Goal: Task Accomplishment & Management: Use online tool/utility

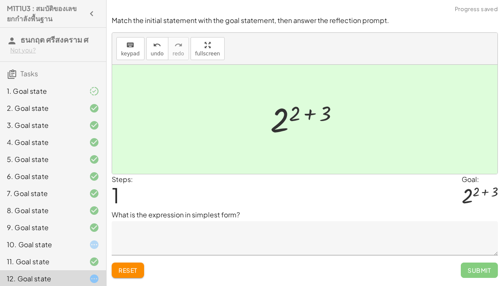
scroll to position [106, 0]
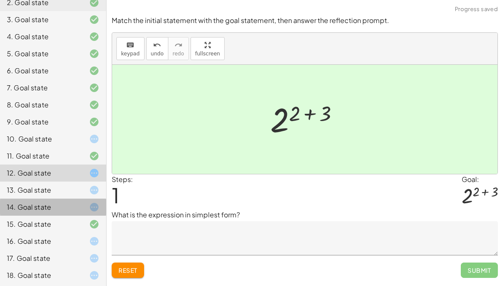
click at [40, 136] on div "10. Goal state" at bounding box center [41, 139] width 69 height 10
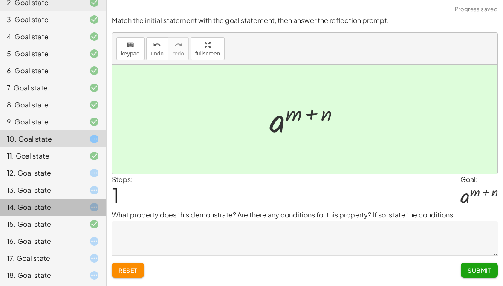
click at [404, 228] on textarea at bounding box center [305, 238] width 386 height 34
click at [352, 245] on textarea "**********" at bounding box center [305, 238] width 386 height 34
click at [330, 239] on textarea "**********" at bounding box center [305, 238] width 386 height 34
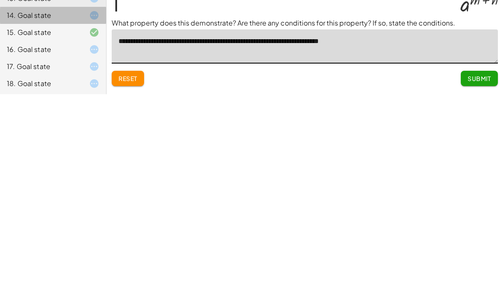
type textarea "**********"
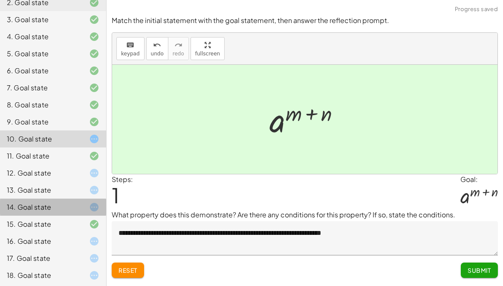
click at [478, 270] on span "Submit" at bounding box center [479, 271] width 23 height 8
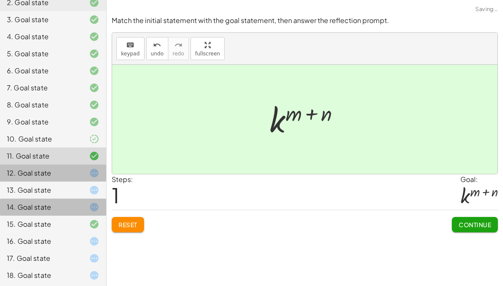
click at [81, 199] on div "12. Goal state" at bounding box center [53, 207] width 106 height 17
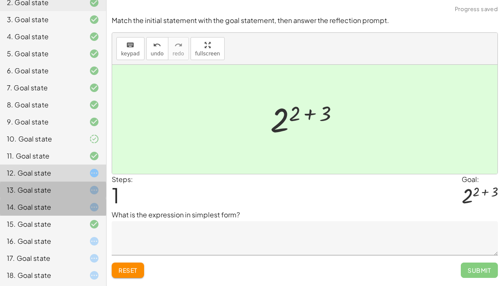
click at [81, 187] on div at bounding box center [87, 190] width 24 height 10
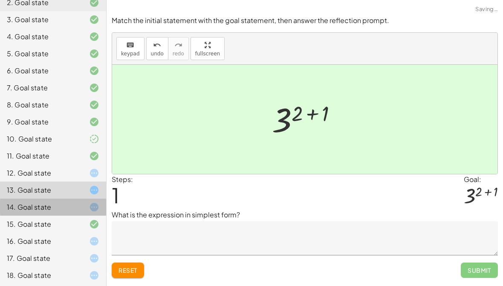
click at [83, 176] on div at bounding box center [87, 173] width 24 height 10
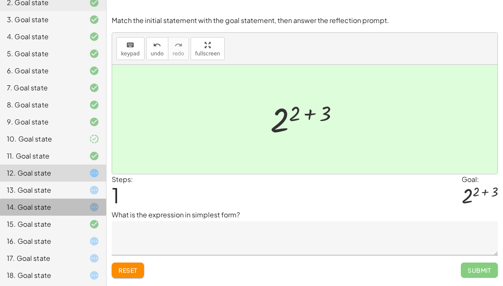
click at [243, 247] on textarea at bounding box center [305, 238] width 386 height 34
click at [373, 236] on textarea at bounding box center [305, 238] width 386 height 34
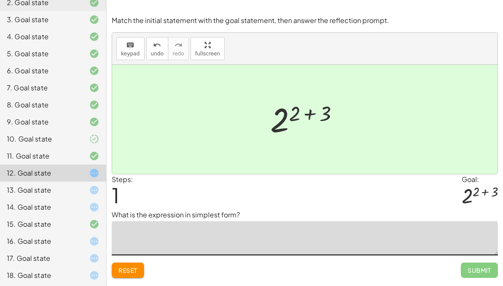
click at [30, 208] on div "14. Goal state" at bounding box center [41, 207] width 69 height 10
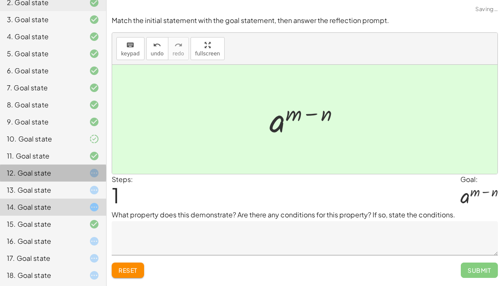
click at [24, 176] on div "12. Goal state" at bounding box center [41, 173] width 69 height 10
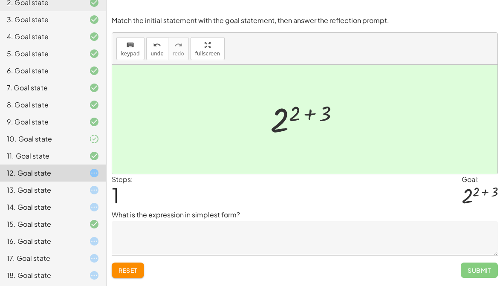
click at [83, 186] on div at bounding box center [87, 190] width 24 height 10
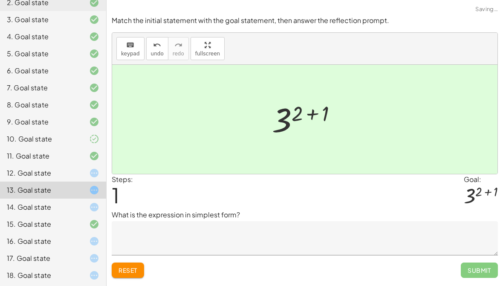
click at [74, 208] on div "14. Goal state" at bounding box center [41, 207] width 69 height 10
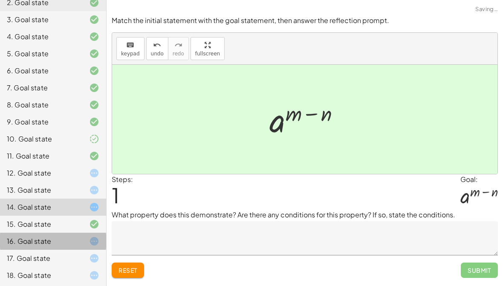
click at [64, 267] on div "16. Goal state" at bounding box center [53, 275] width 106 height 17
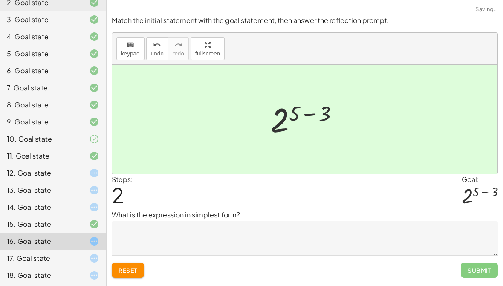
click at [54, 257] on div "17. Goal state" at bounding box center [41, 258] width 69 height 10
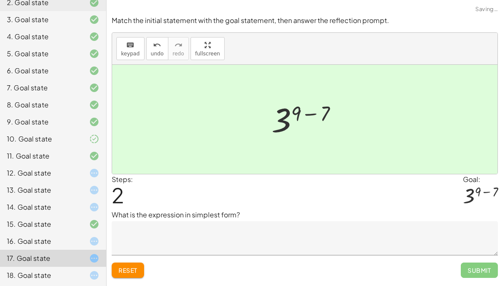
click at [51, 277] on div "18. Goal state" at bounding box center [41, 275] width 69 height 10
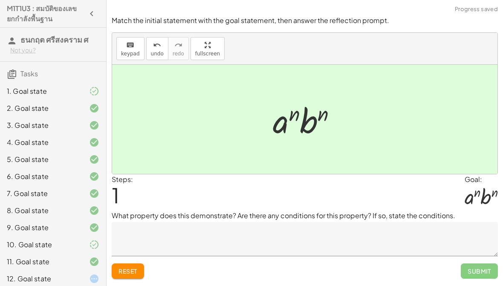
scroll to position [0, 0]
click at [89, 90] on div at bounding box center [87, 91] width 24 height 10
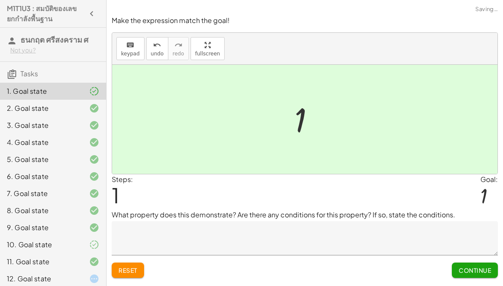
click at [470, 267] on span "Continue" at bounding box center [475, 271] width 32 height 8
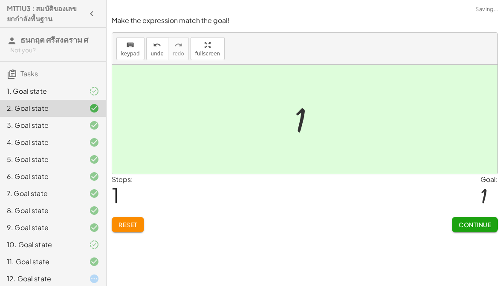
click at [470, 266] on div "Make the expression match the goal! keyboard keypad undo undo redo redo fullscr…" at bounding box center [305, 143] width 397 height 286
click at [467, 269] on div "Make the expression match the goal! keyboard keypad undo undo redo redo fullscr…" at bounding box center [305, 143] width 397 height 286
click at [477, 225] on span "Continue" at bounding box center [475, 225] width 32 height 8
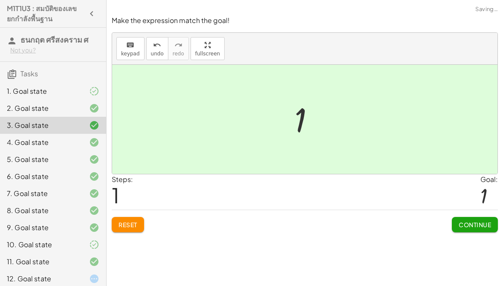
click at [474, 227] on span "Continue" at bounding box center [475, 225] width 32 height 8
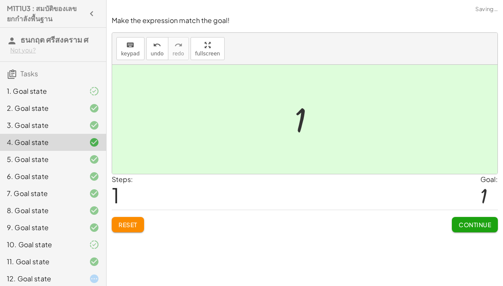
click at [474, 227] on span "Continue" at bounding box center [475, 225] width 32 height 8
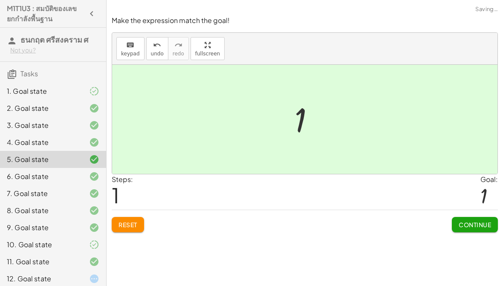
click at [476, 226] on span "Continue" at bounding box center [475, 225] width 32 height 8
click at [0, 0] on span "Continue" at bounding box center [0, 0] width 0 height 0
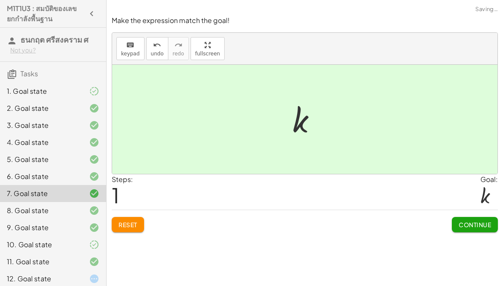
click at [476, 225] on span "Continue" at bounding box center [475, 225] width 32 height 8
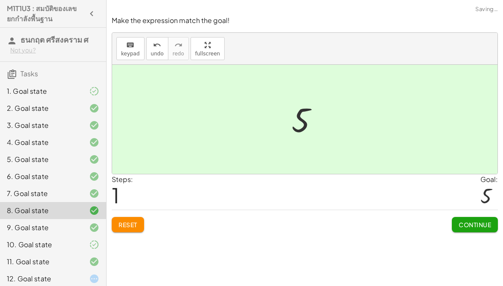
click at [475, 225] on span "Continue" at bounding box center [475, 225] width 32 height 8
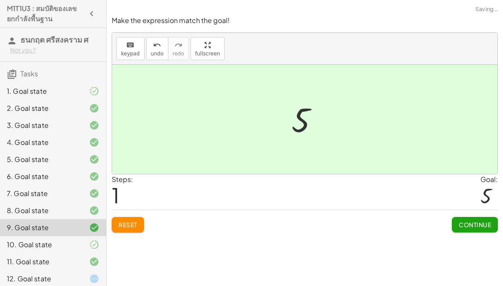
click at [478, 224] on span "Continue" at bounding box center [475, 225] width 32 height 8
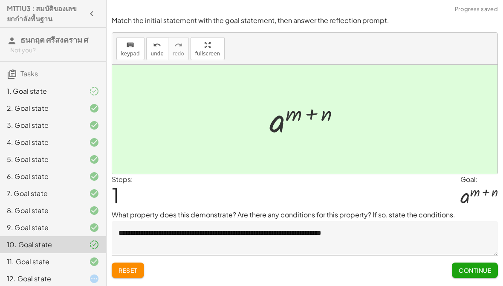
click at [48, 225] on div "9. Goal state" at bounding box center [41, 228] width 69 height 10
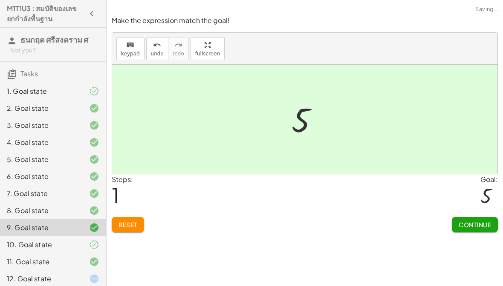
click at [150, 227] on div "Reset Continue" at bounding box center [305, 221] width 386 height 23
click at [129, 224] on span "Reset" at bounding box center [128, 225] width 19 height 8
click at [47, 249] on div "10. Goal state" at bounding box center [41, 245] width 69 height 10
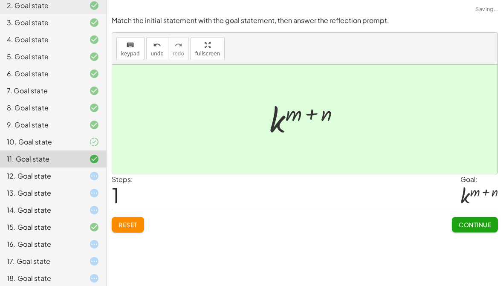
scroll to position [102, 0]
click at [22, 179] on div "12. Goal state" at bounding box center [41, 176] width 69 height 10
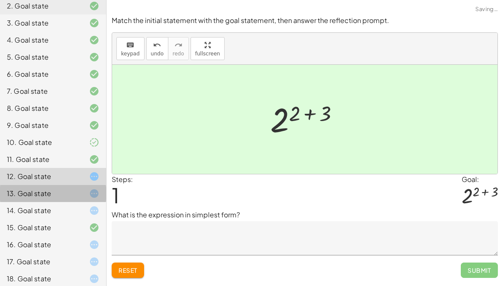
click at [28, 194] on div "13. Goal state" at bounding box center [41, 194] width 69 height 10
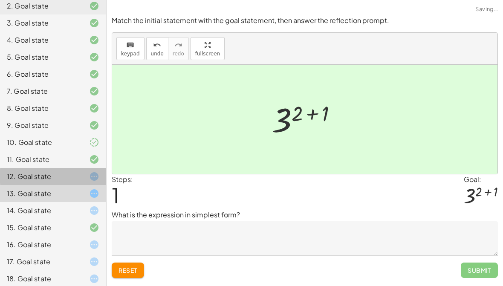
click at [21, 175] on div "12. Goal state" at bounding box center [41, 176] width 69 height 10
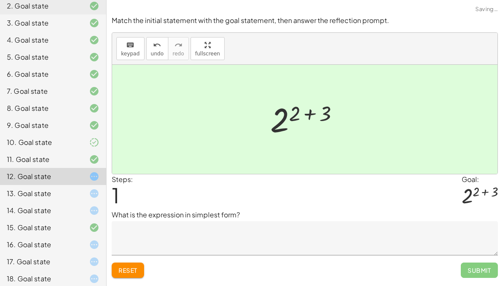
click at [123, 277] on button "Reset" at bounding box center [128, 270] width 32 height 15
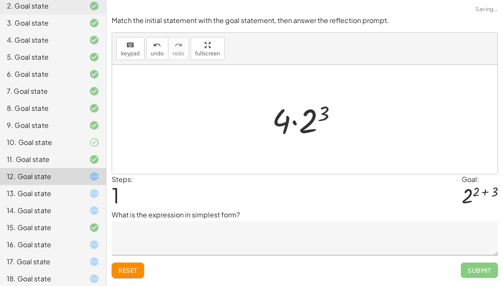
click at [131, 267] on span "Reset" at bounding box center [128, 271] width 19 height 8
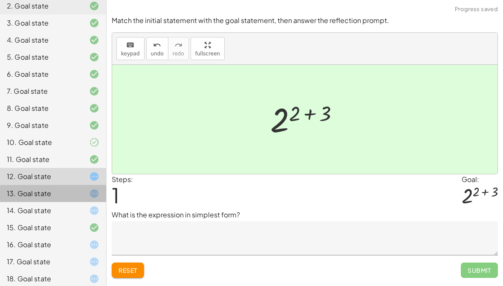
click at [17, 219] on div "13. Goal state" at bounding box center [53, 227] width 106 height 17
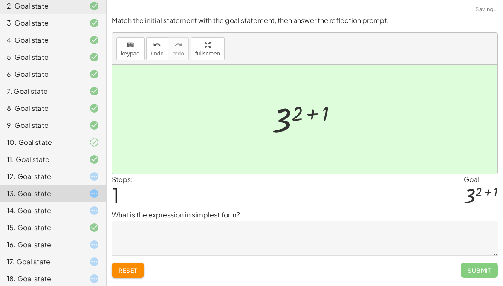
click at [26, 206] on div "14. Goal state" at bounding box center [41, 211] width 69 height 10
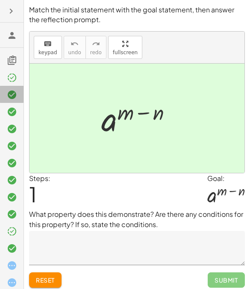
click at [15, 98] on icon at bounding box center [12, 95] width 10 height 10
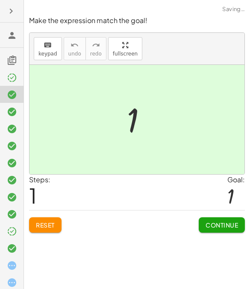
click at [15, 80] on icon at bounding box center [12, 78] width 10 height 10
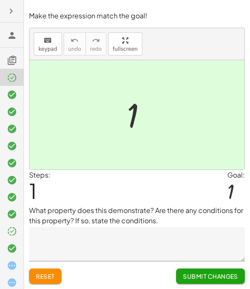
click at [11, 91] on icon at bounding box center [12, 95] width 10 height 10
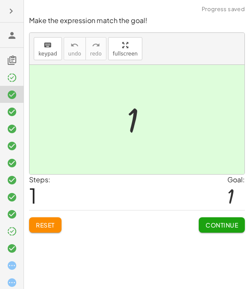
click at [214, 224] on span "Continue" at bounding box center [221, 225] width 32 height 8
click at [214, 223] on span "Continue" at bounding box center [221, 225] width 32 height 8
click at [212, 223] on span "Continue" at bounding box center [221, 225] width 32 height 8
click at [0, 0] on span "Continue" at bounding box center [0, 0] width 0 height 0
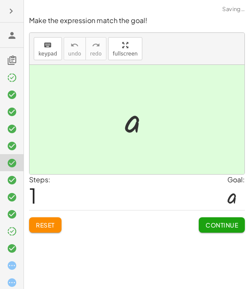
click at [215, 227] on span "Continue" at bounding box center [221, 225] width 32 height 8
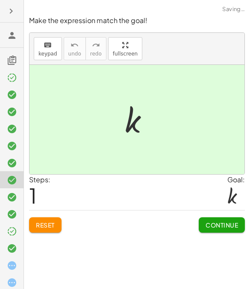
click at [215, 227] on span "Continue" at bounding box center [221, 225] width 32 height 8
click at [0, 0] on button "Continue" at bounding box center [0, 0] width 0 height 0
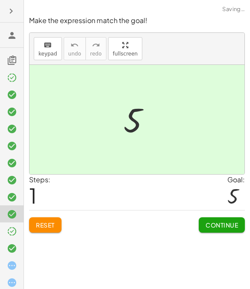
click at [212, 227] on span "Continue" at bounding box center [221, 225] width 32 height 8
